Goal: Task Accomplishment & Management: Use online tool/utility

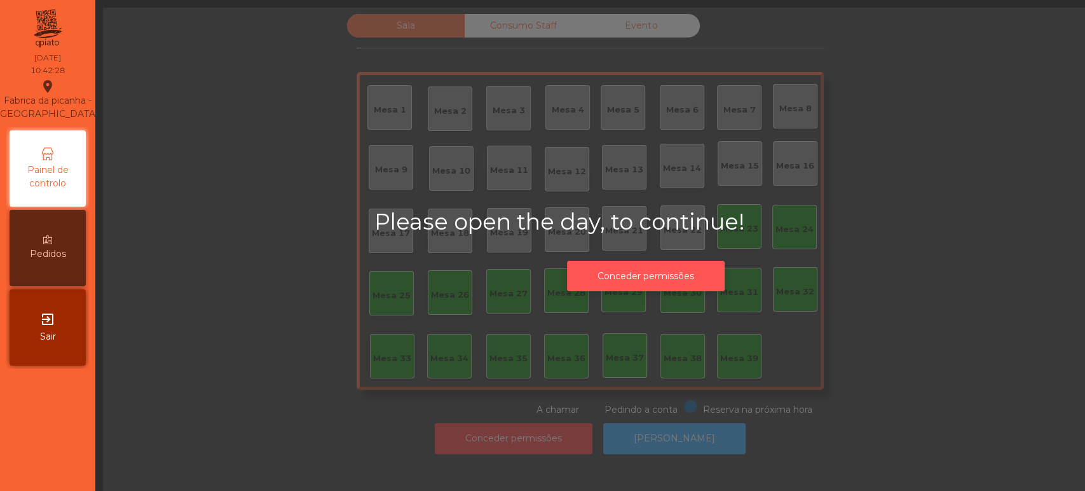
click at [660, 270] on button "Conceder permissões" at bounding box center [646, 276] width 158 height 31
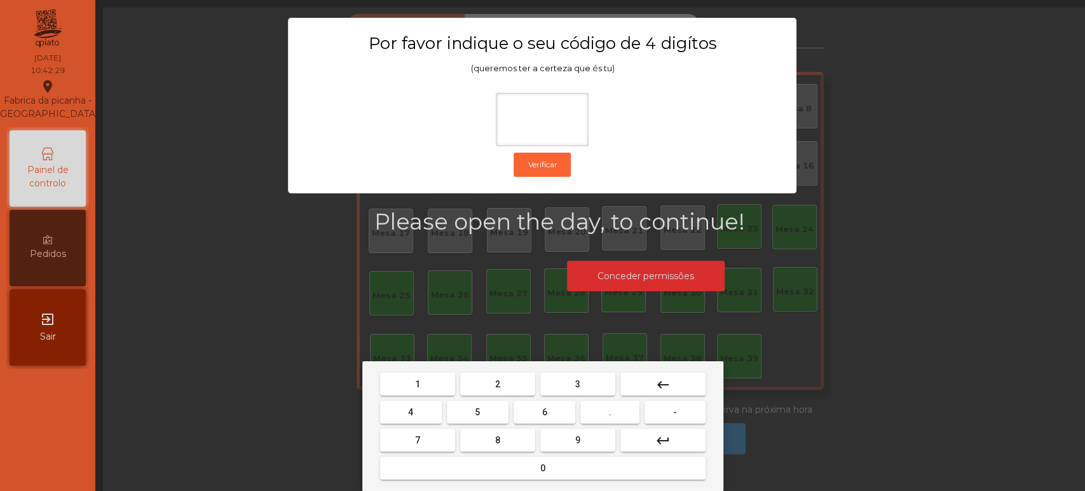
click at [417, 382] on span "1" at bounding box center [417, 384] width 5 height 10
click at [577, 383] on span "3" at bounding box center [577, 384] width 5 height 10
click at [477, 412] on span "5" at bounding box center [477, 412] width 5 height 10
click at [527, 467] on button "0" at bounding box center [542, 467] width 325 height 23
type input "****"
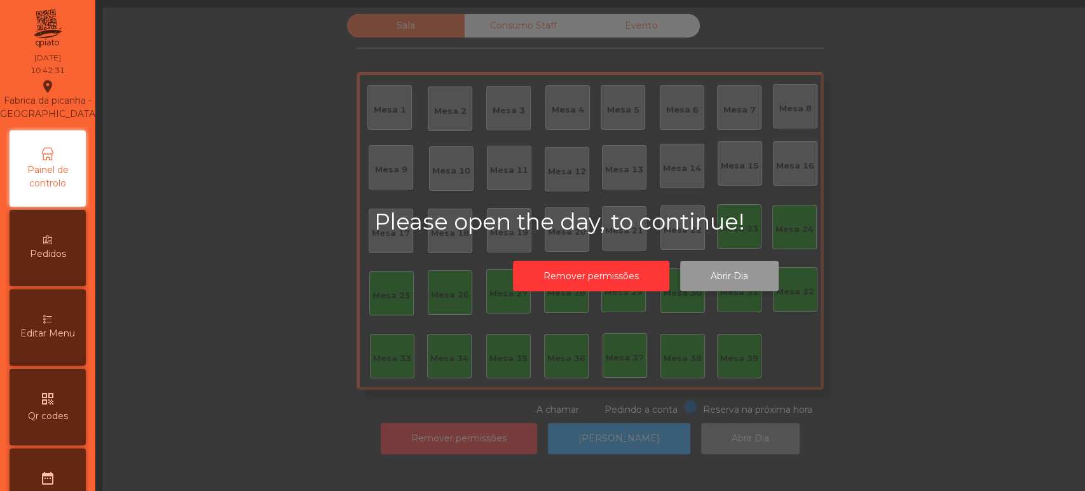
click at [736, 283] on button "Abrir Dia" at bounding box center [729, 276] width 98 height 31
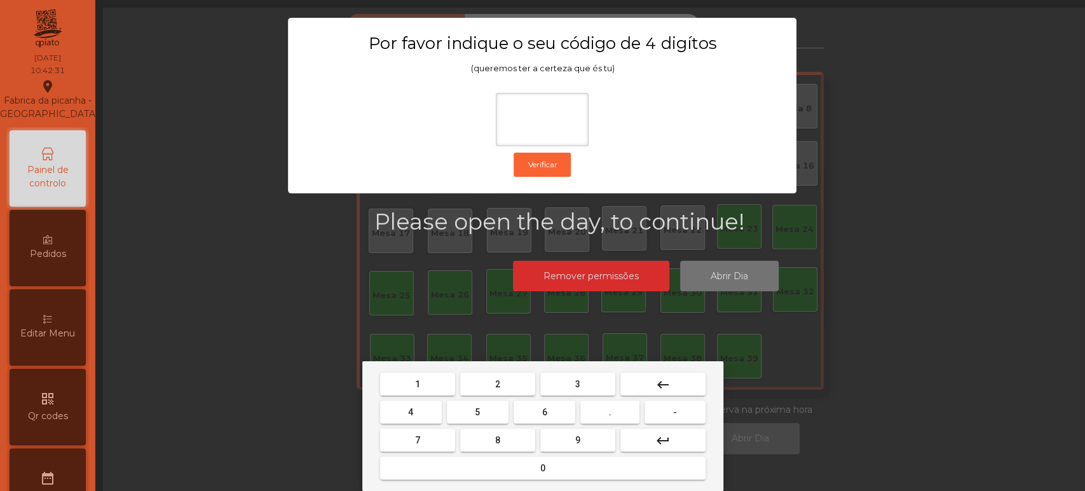
click at [417, 383] on span "1" at bounding box center [417, 384] width 5 height 10
click at [577, 383] on span "3" at bounding box center [577, 384] width 5 height 10
click at [495, 409] on button "5" at bounding box center [478, 411] width 62 height 23
click at [518, 485] on div "1 2 3 keyboard_backspace 4 5 6 . - 7 8 9 keyboard_return 0" at bounding box center [542, 426] width 361 height 130
click at [550, 458] on button "0" at bounding box center [542, 467] width 325 height 23
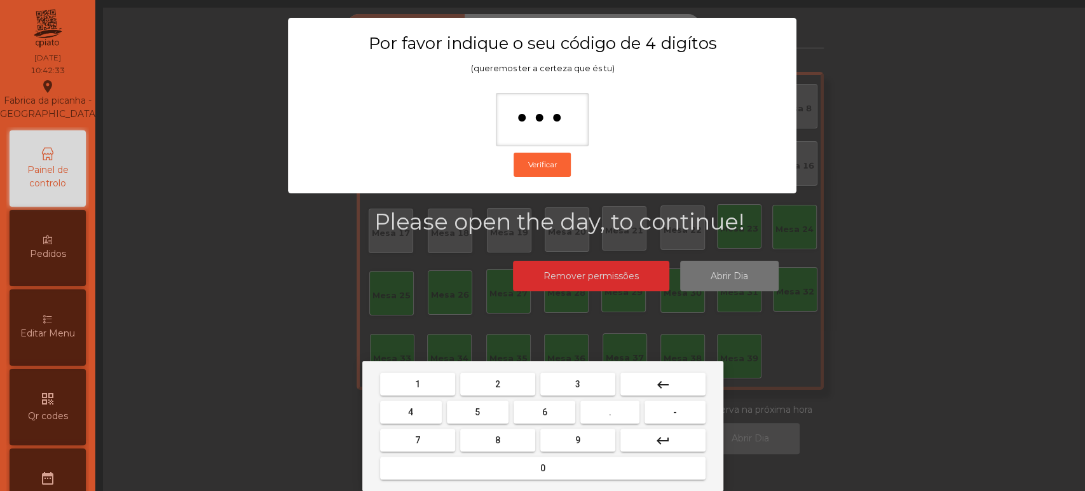
type input "****"
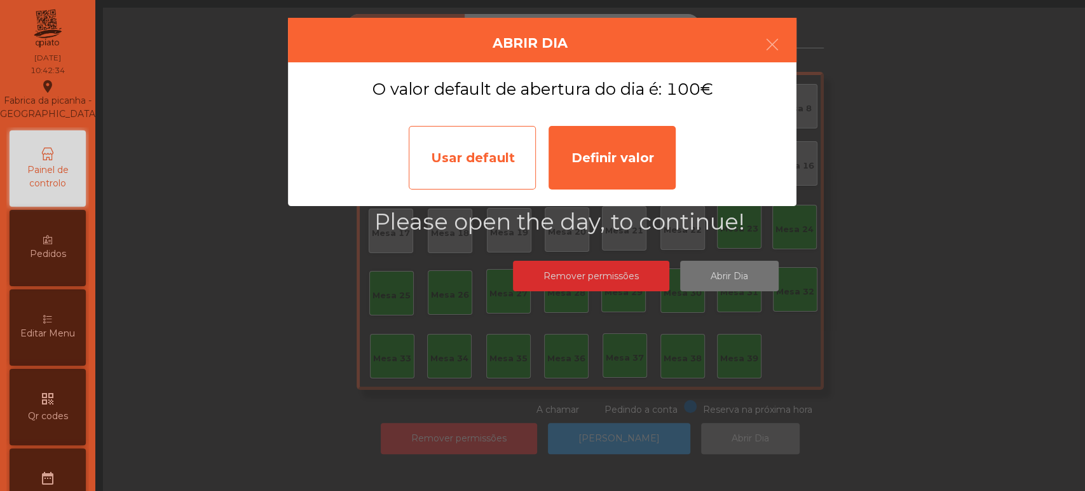
click at [488, 180] on div "Usar default" at bounding box center [472, 158] width 127 height 64
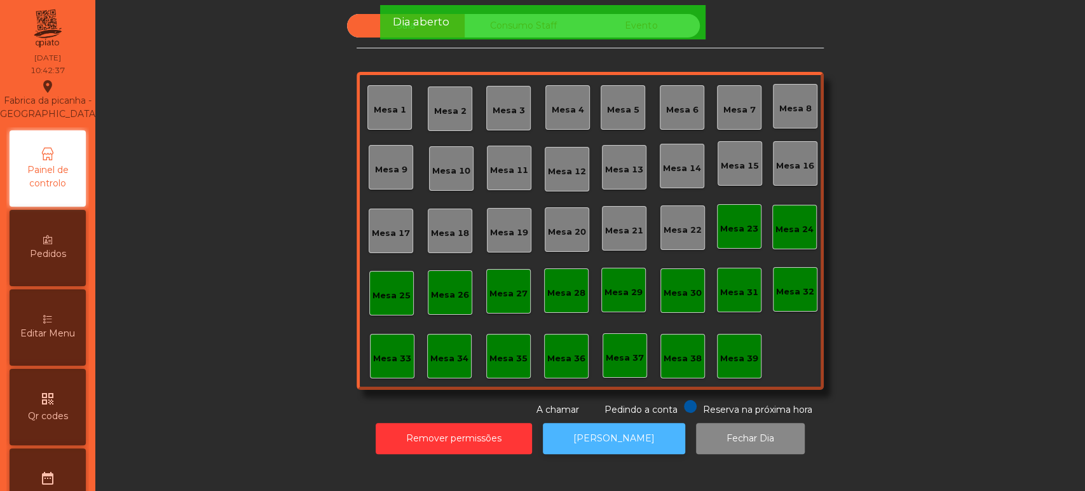
click at [614, 442] on button "[PERSON_NAME]" at bounding box center [614, 438] width 142 height 31
